Goal: Register for event/course

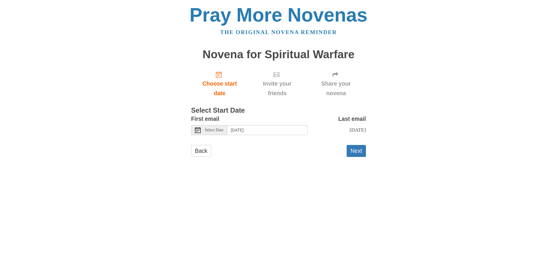
click at [223, 131] on span "Select Date" at bounding box center [214, 130] width 19 height 4
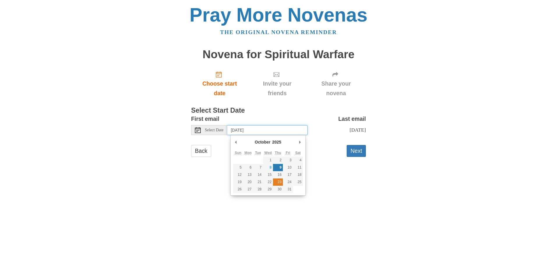
type input "[DATE]"
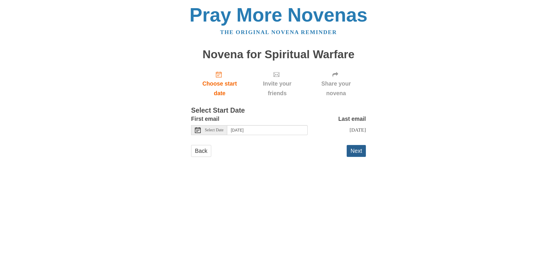
click at [348, 156] on button "Next" at bounding box center [355, 151] width 19 height 12
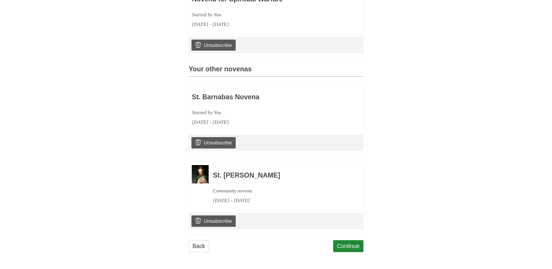
scroll to position [204, 0]
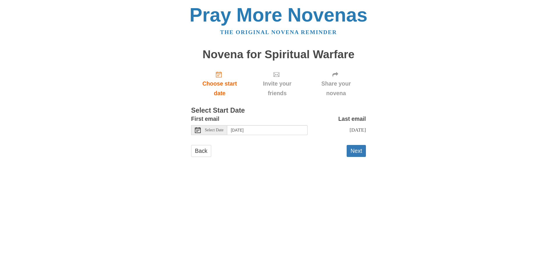
click at [223, 129] on span "Select Date" at bounding box center [214, 130] width 19 height 4
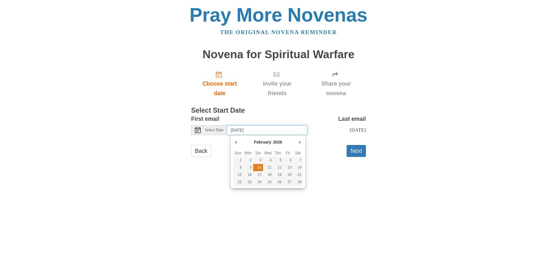
type input "Tuesday, February 10th"
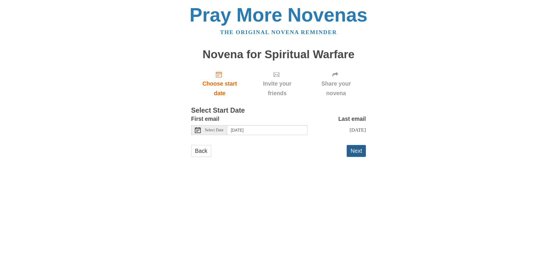
click at [350, 157] on button "Next" at bounding box center [355, 151] width 19 height 12
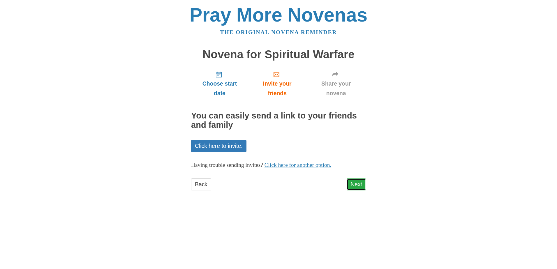
click at [352, 182] on link "Next" at bounding box center [355, 184] width 19 height 12
